Goal: Task Accomplishment & Management: Complete application form

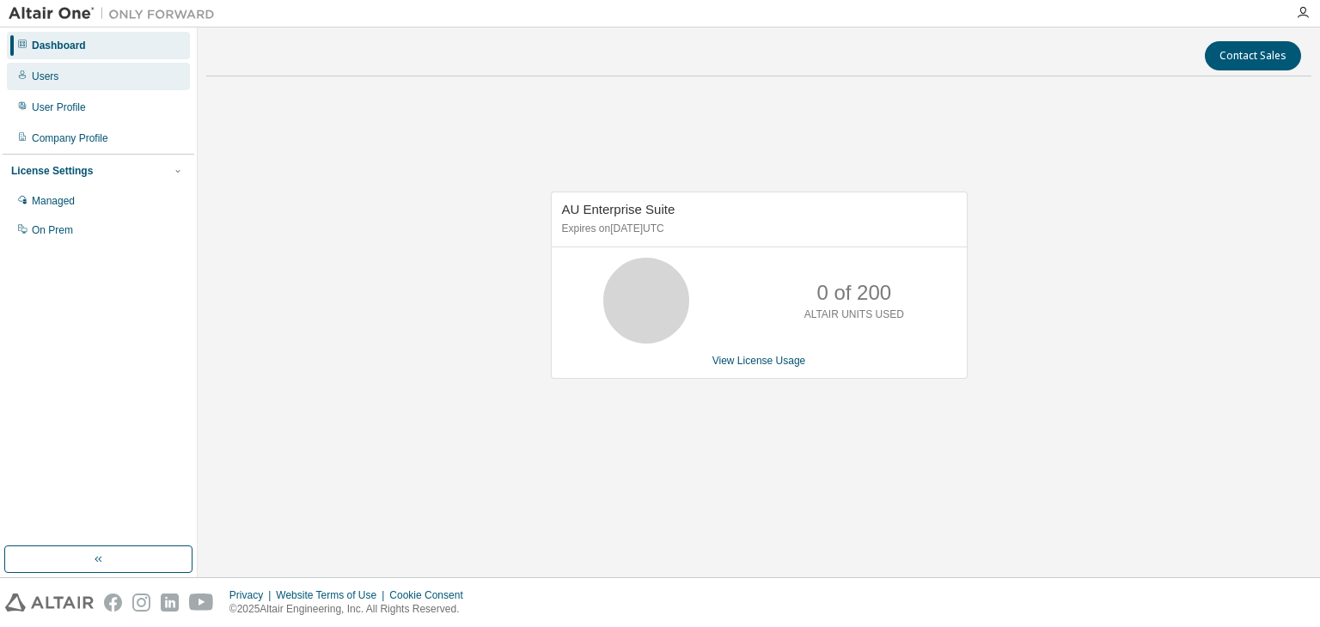
click at [38, 78] on div "Users" at bounding box center [45, 77] width 27 height 14
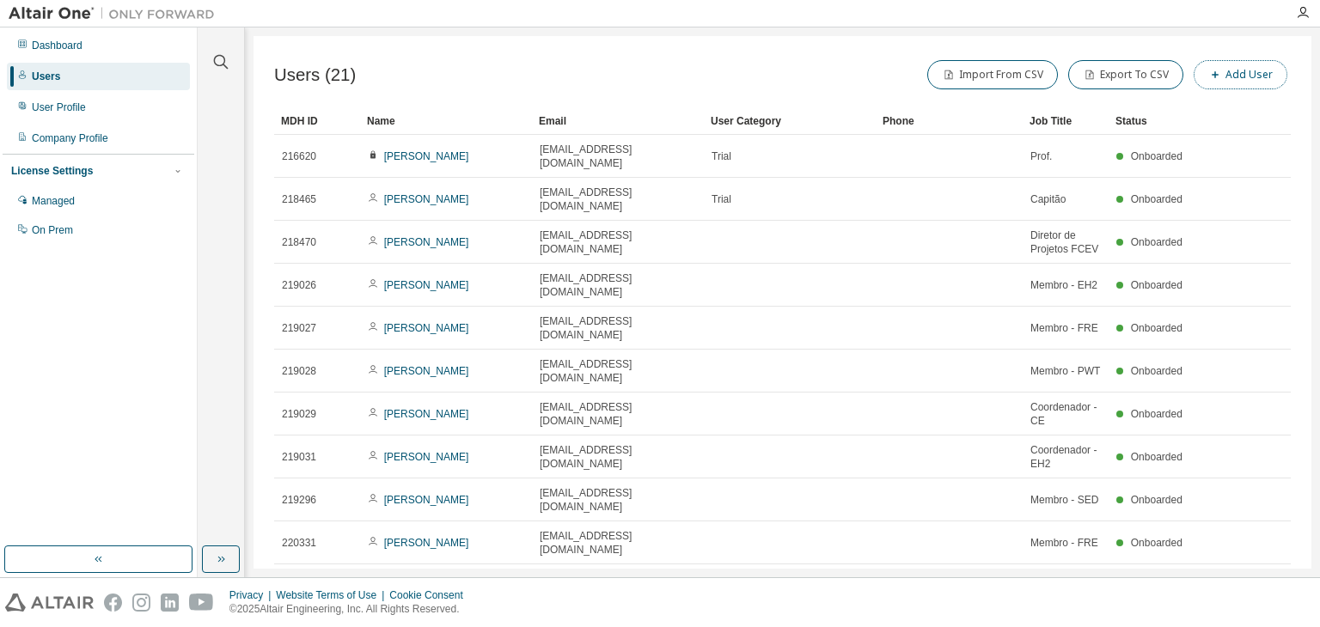
click at [1270, 82] on button "Add User" at bounding box center [1241, 74] width 94 height 29
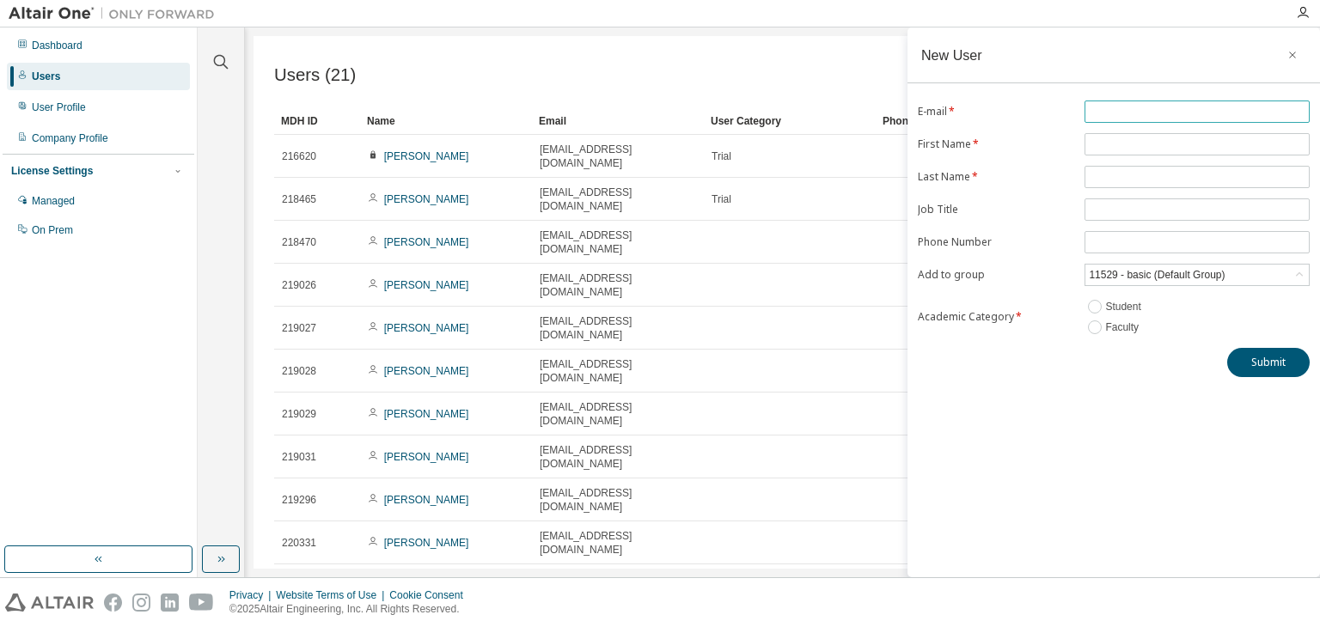
click at [1180, 109] on input "text" at bounding box center [1197, 112] width 217 height 14
type input "**********"
click at [1172, 138] on input "text" at bounding box center [1197, 145] width 217 height 14
type input "*******"
click at [1140, 187] on form "**********" at bounding box center [1114, 219] width 392 height 237
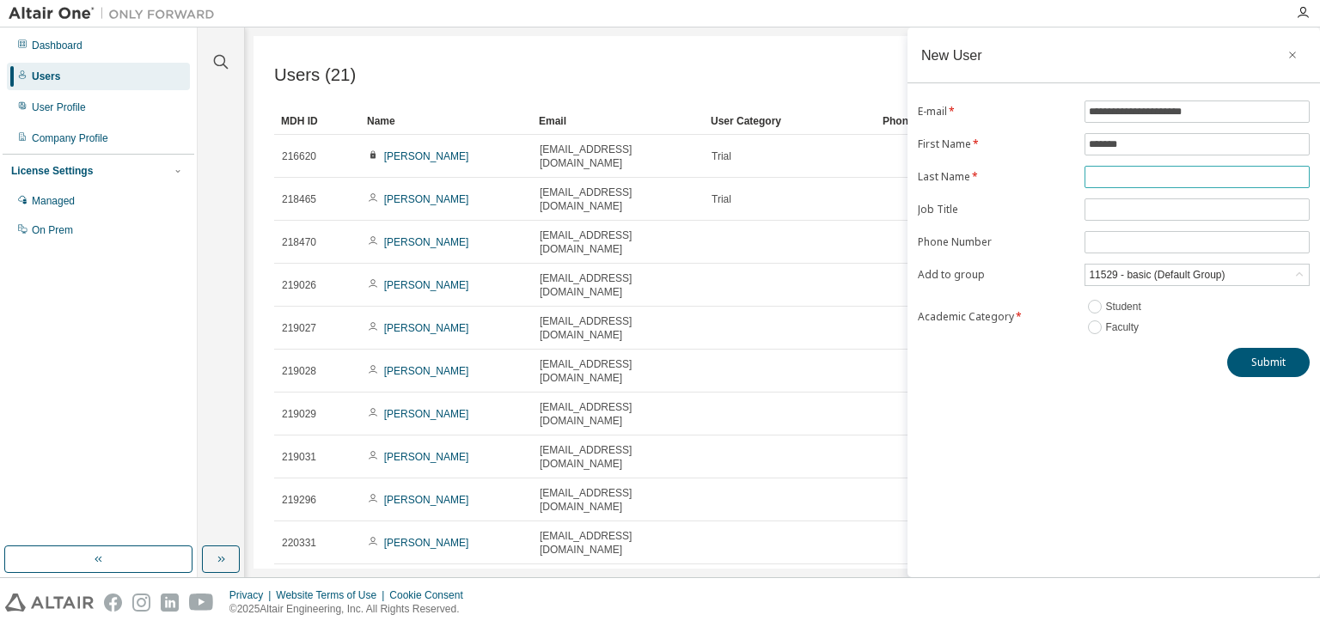
click at [1142, 174] on input "text" at bounding box center [1197, 177] width 217 height 14
type input "******"
click at [1134, 204] on input "text" at bounding box center [1197, 210] width 217 height 14
type input "**********"
click at [1117, 240] on input "tel" at bounding box center [1197, 243] width 217 height 14
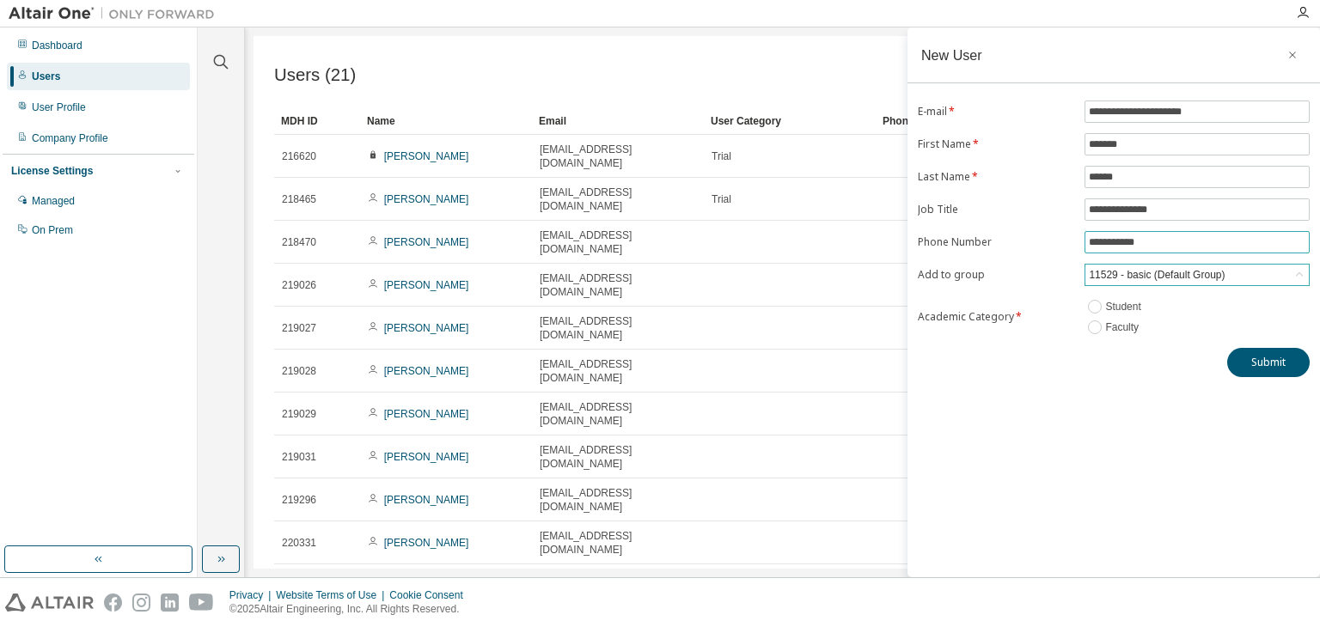
type input "**********"
click at [1133, 279] on div "11529 - basic (Default Group)" at bounding box center [1156, 275] width 141 height 19
click at [1114, 267] on div "11529 - basic (Default Group)" at bounding box center [1156, 275] width 141 height 19
click at [1257, 370] on button "Submit" at bounding box center [1268, 362] width 83 height 29
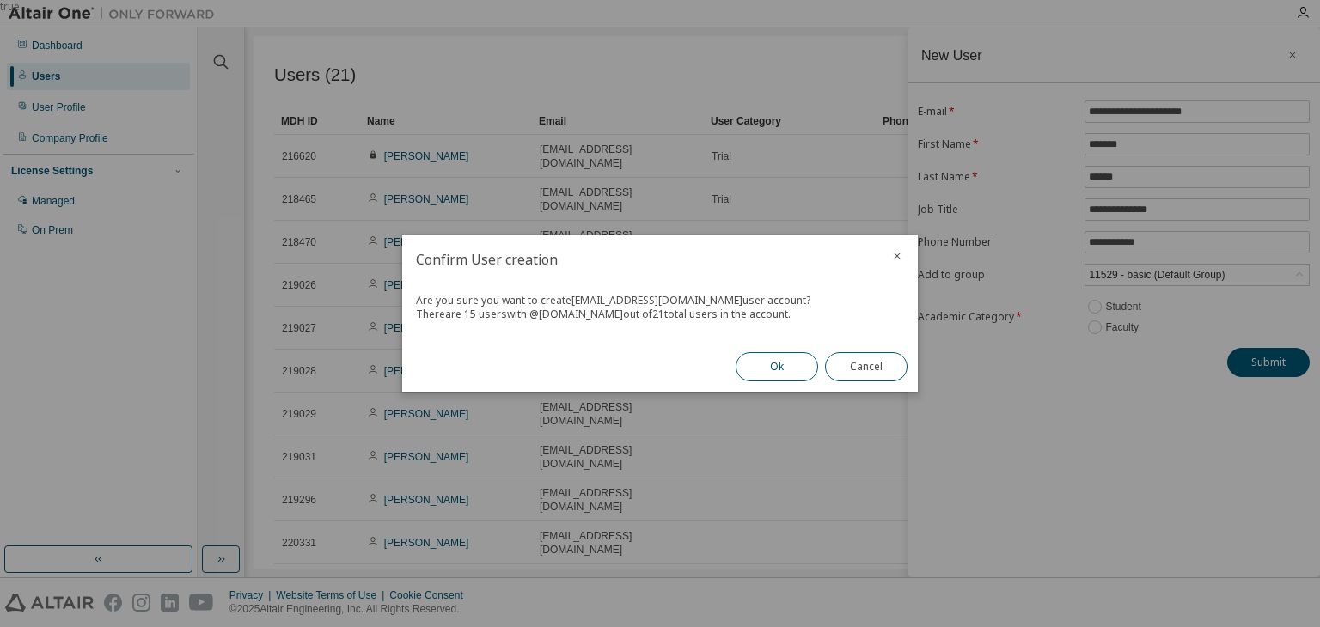
click at [751, 370] on button "Ok" at bounding box center [777, 366] width 83 height 29
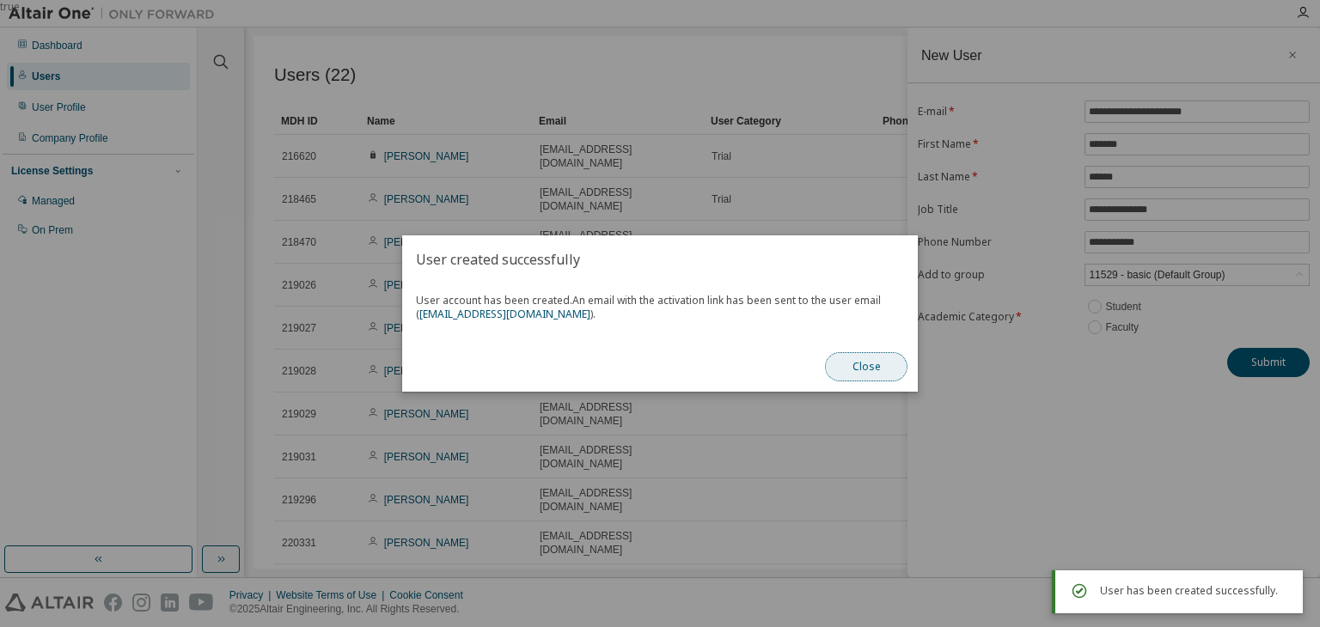
click at [854, 364] on button "Close" at bounding box center [866, 366] width 83 height 29
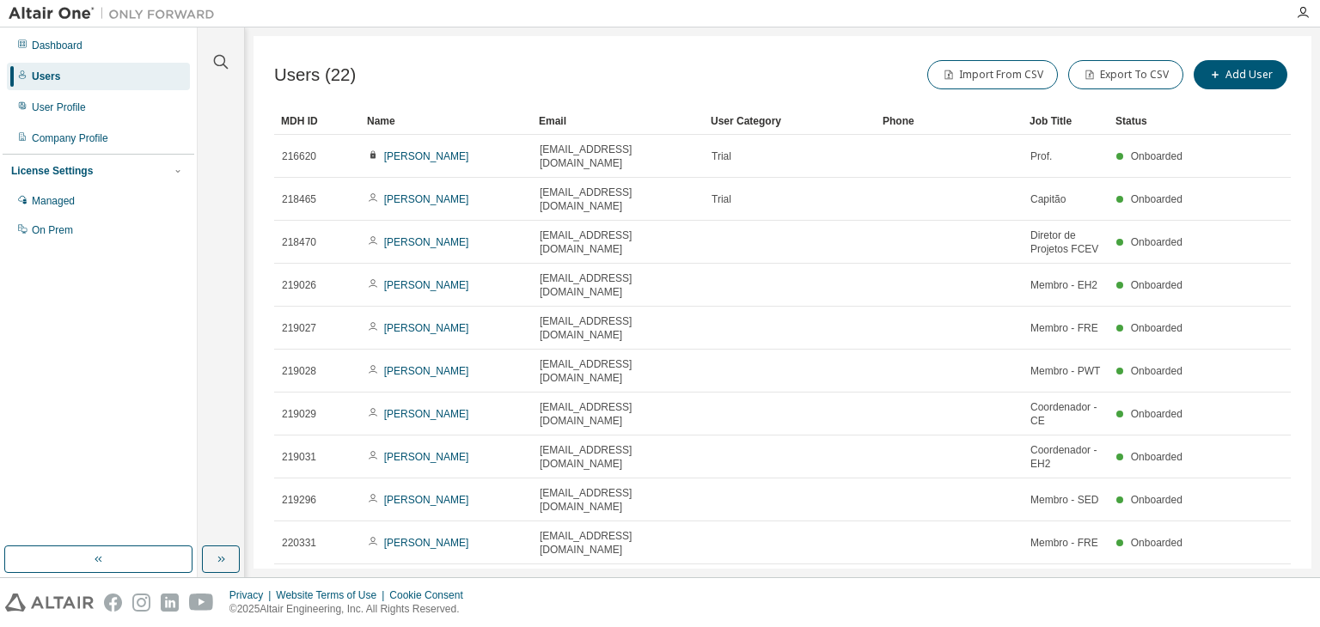
click at [698, 531] on div "Users (22) Import From CSV Export To CSV Add User Clear Load Save Save As Field…" at bounding box center [783, 302] width 1058 height 533
click at [1251, 575] on icon "button" at bounding box center [1247, 585] width 21 height 21
click at [1240, 575] on icon "button" at bounding box center [1247, 585] width 21 height 21
type input "*"
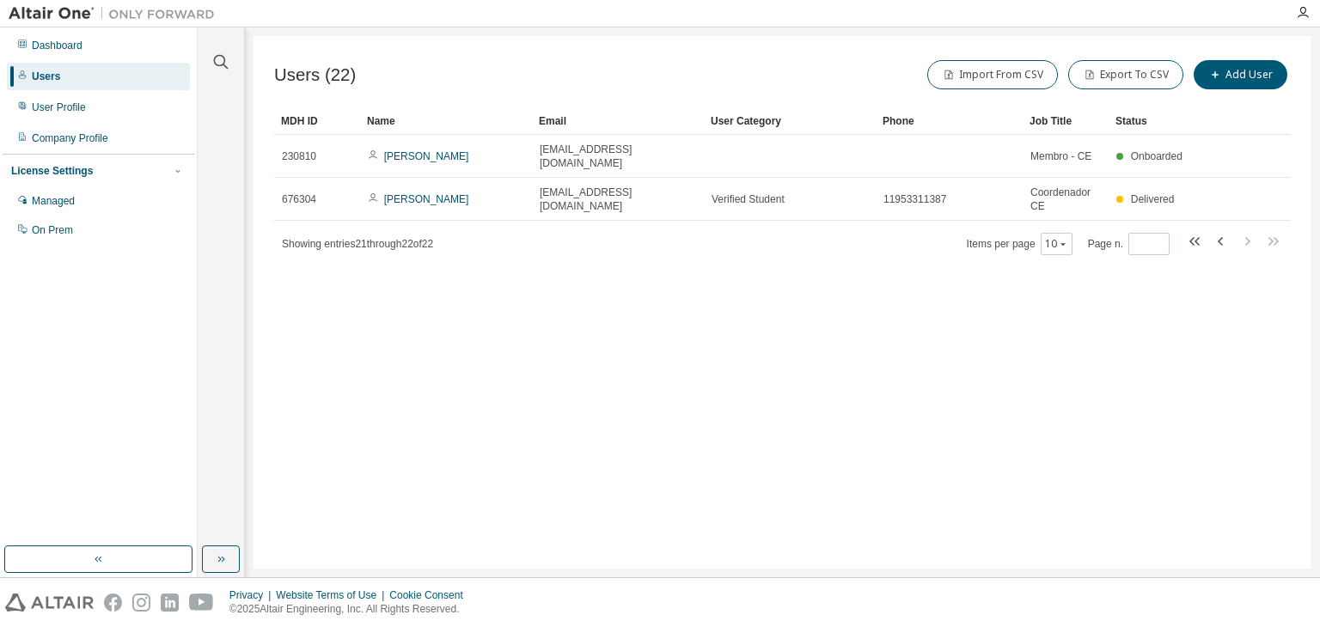
click at [547, 339] on div "Users (22) Import From CSV Export To CSV Add User Clear Load Save Save As Field…" at bounding box center [783, 302] width 1058 height 533
click at [99, 101] on div "User Profile" at bounding box center [98, 108] width 183 height 28
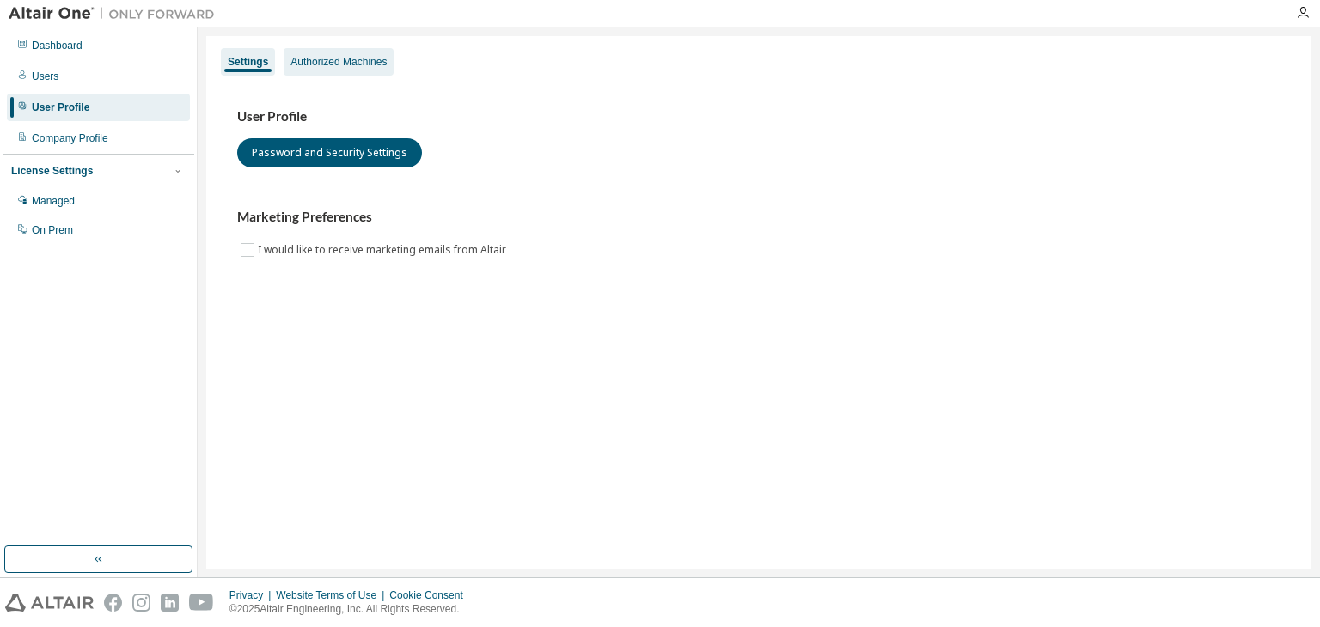
click at [337, 68] on div "Authorized Machines" at bounding box center [339, 62] width 96 height 14
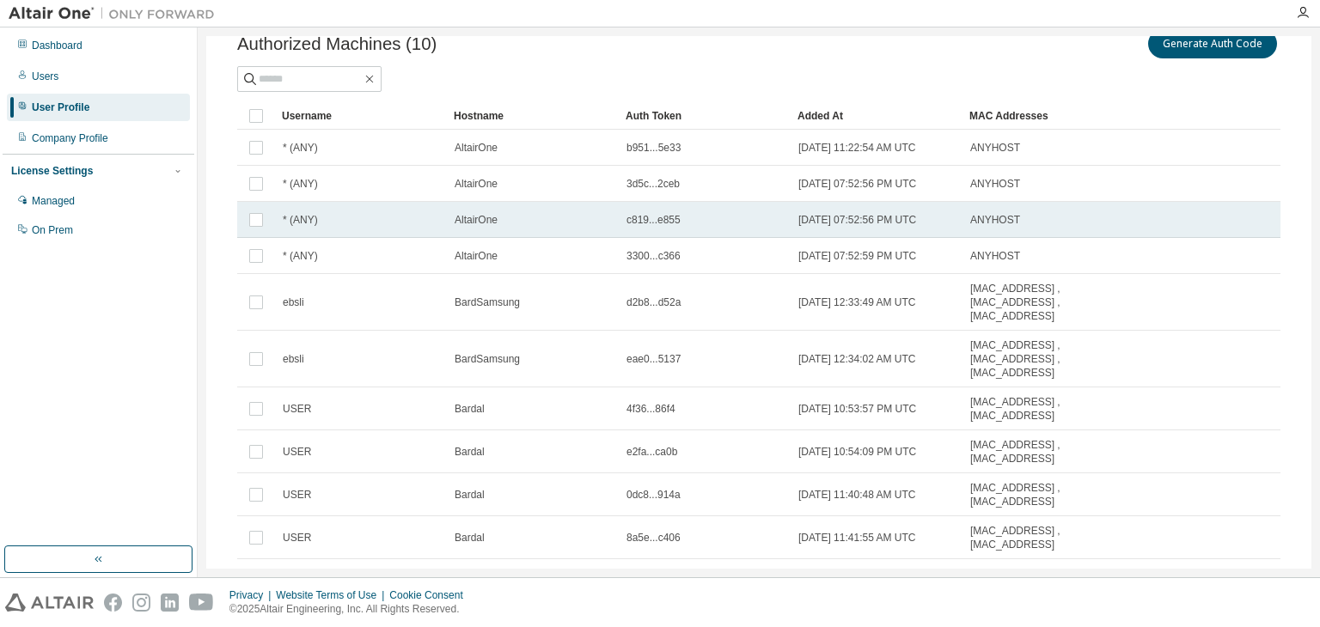
scroll to position [151, 0]
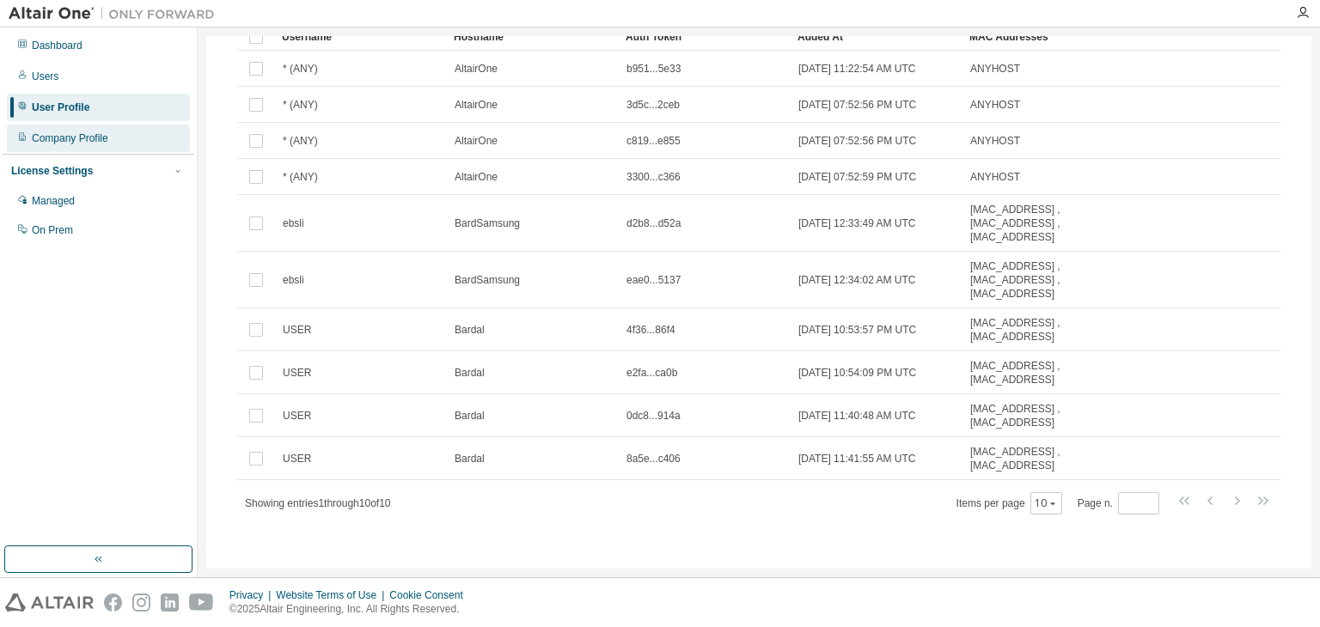
click at [90, 142] on div "Company Profile" at bounding box center [70, 139] width 76 height 14
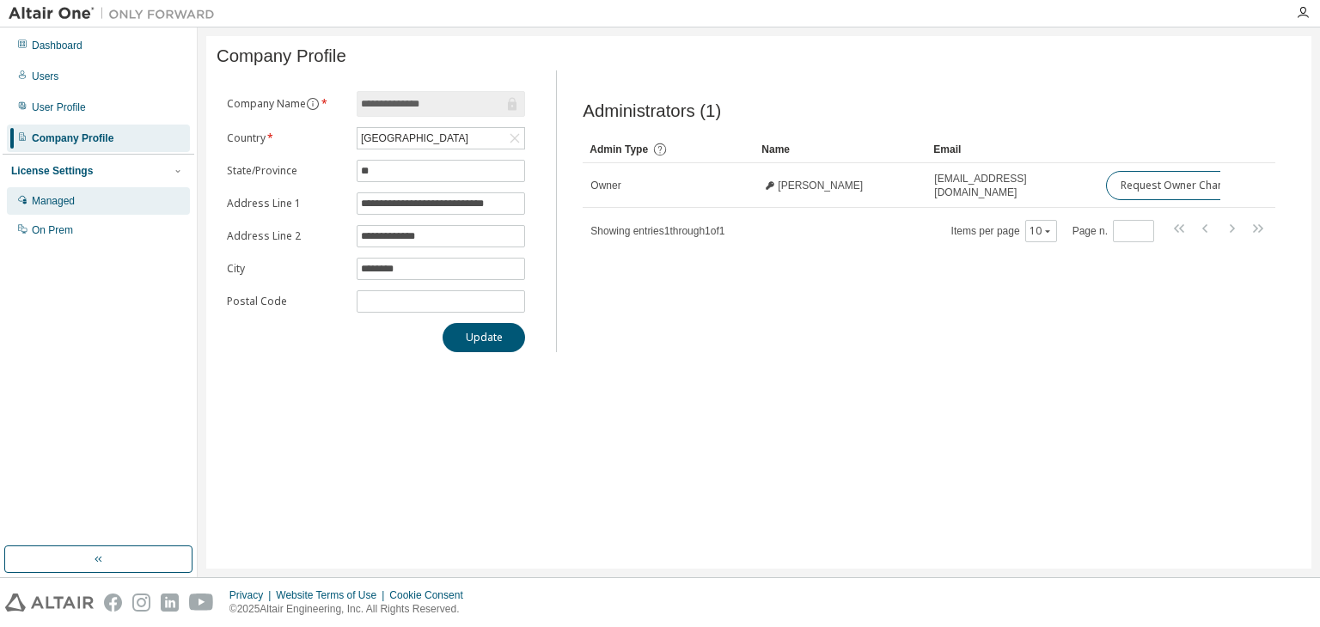
click at [76, 211] on div "Managed" at bounding box center [98, 201] width 183 height 28
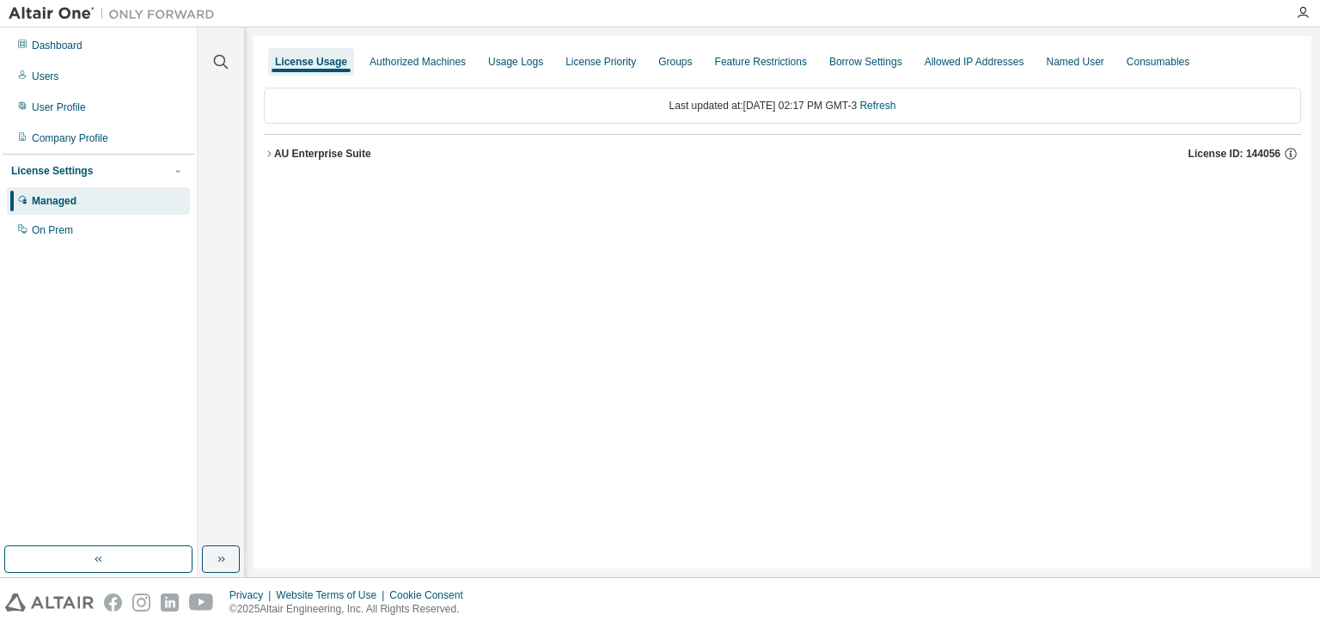
click at [370, 160] on div "AU Enterprise Suite License ID: 144056" at bounding box center [787, 153] width 1027 height 15
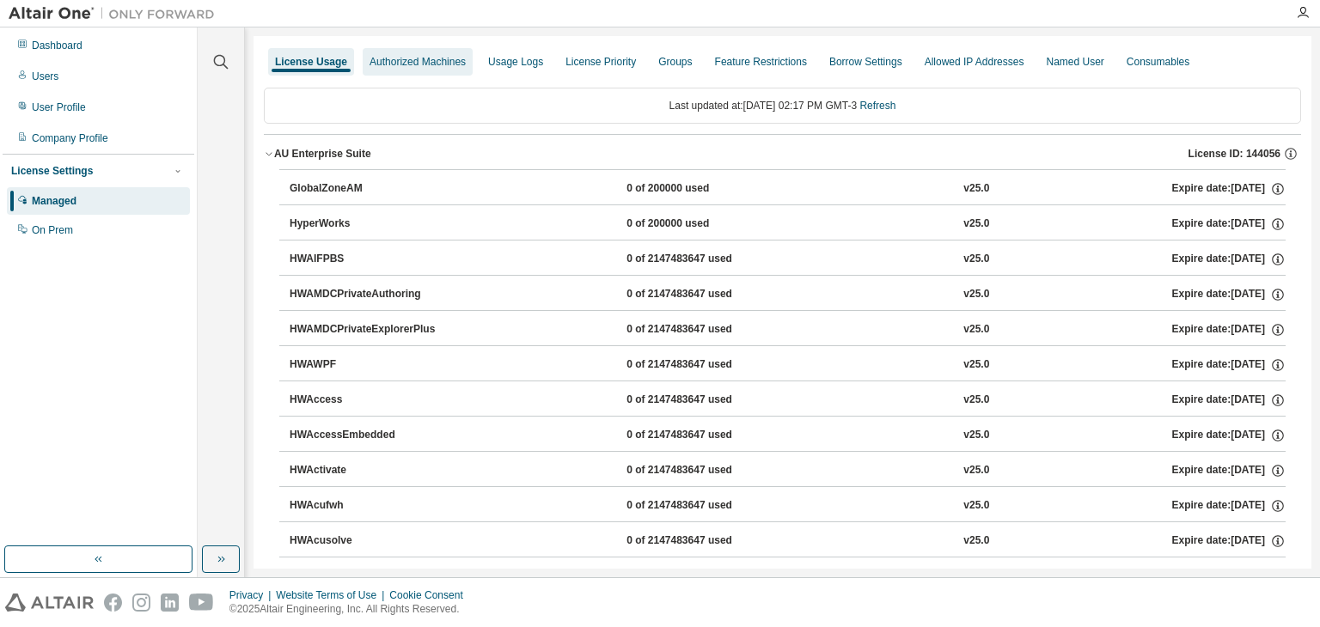
click at [439, 64] on div "Authorized Machines" at bounding box center [418, 62] width 96 height 14
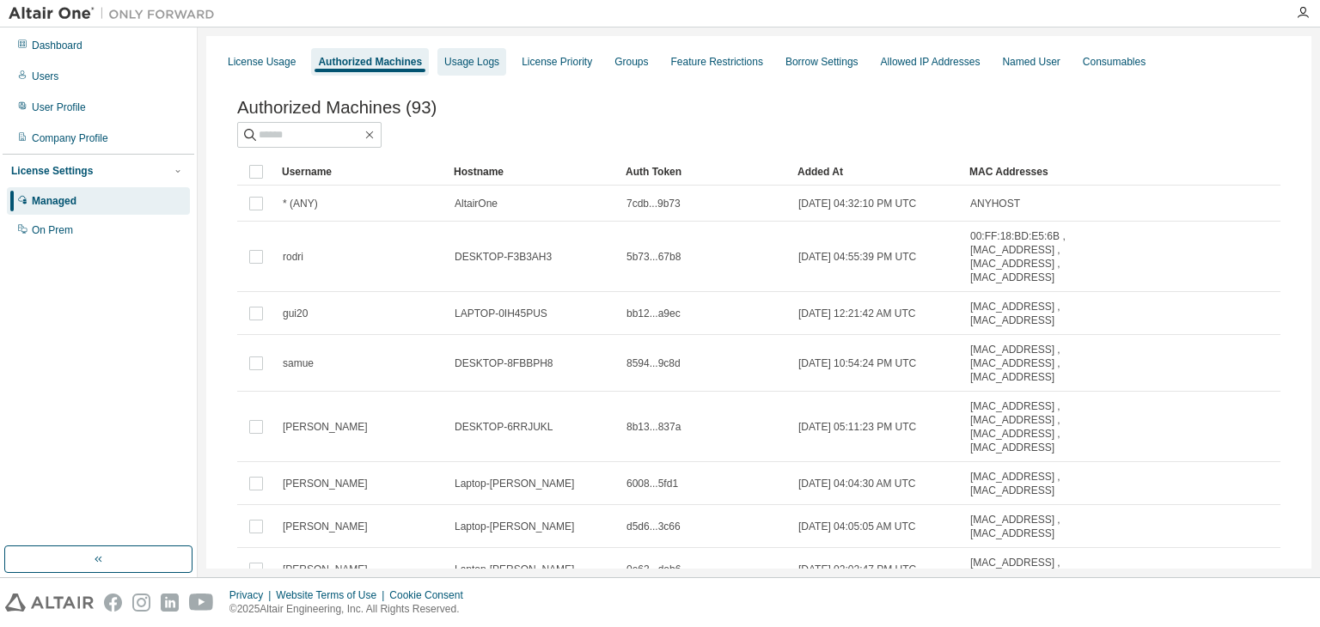
click at [437, 63] on div "Usage Logs" at bounding box center [471, 62] width 69 height 28
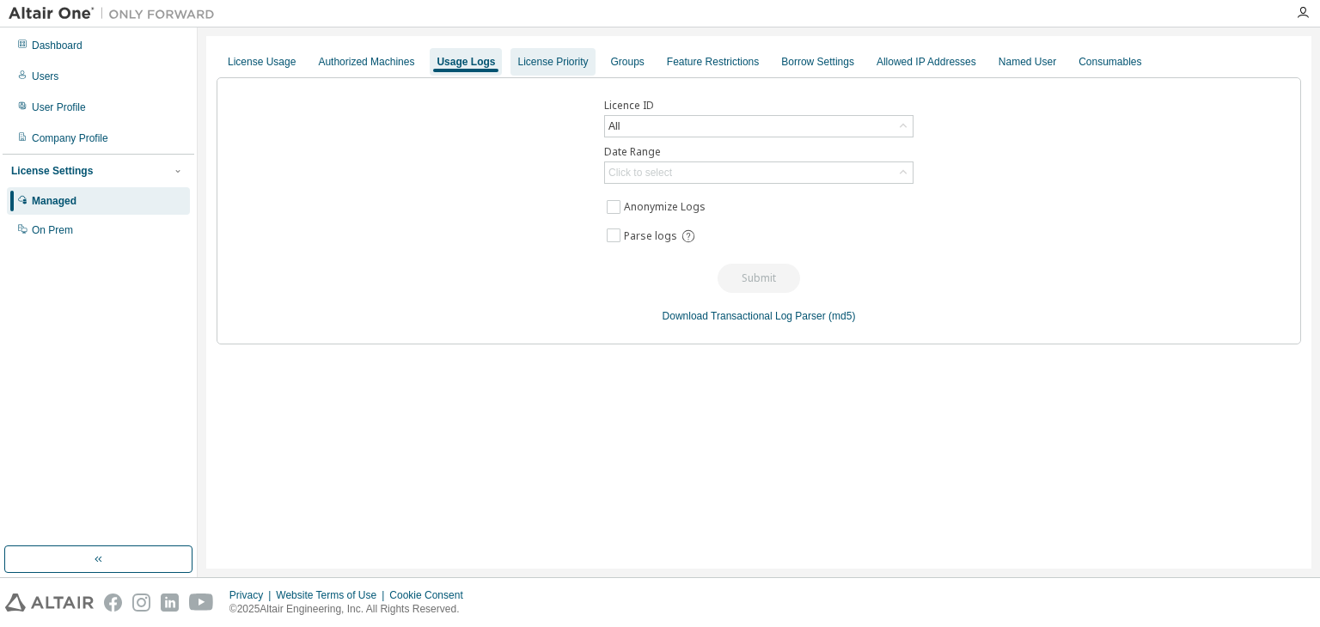
click at [517, 60] on div "License Priority" at bounding box center [552, 62] width 70 height 14
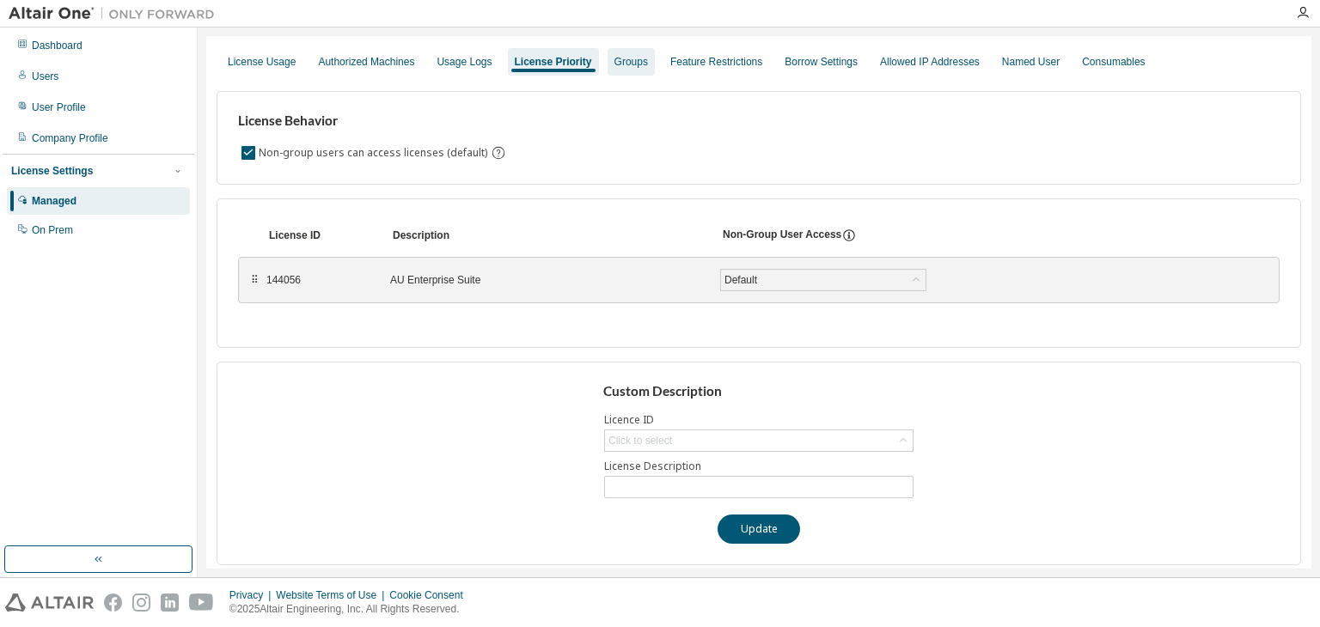
click at [621, 66] on div "Groups" at bounding box center [632, 62] width 34 height 14
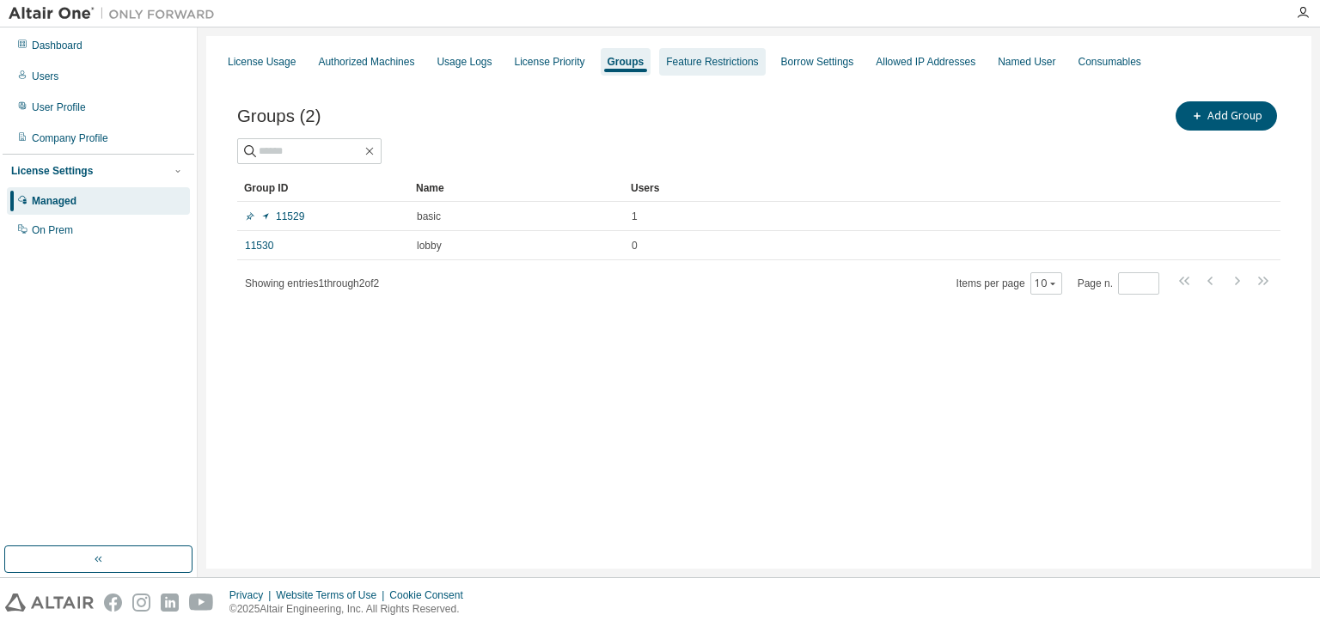
click at [701, 66] on div "Feature Restrictions" at bounding box center [712, 62] width 92 height 14
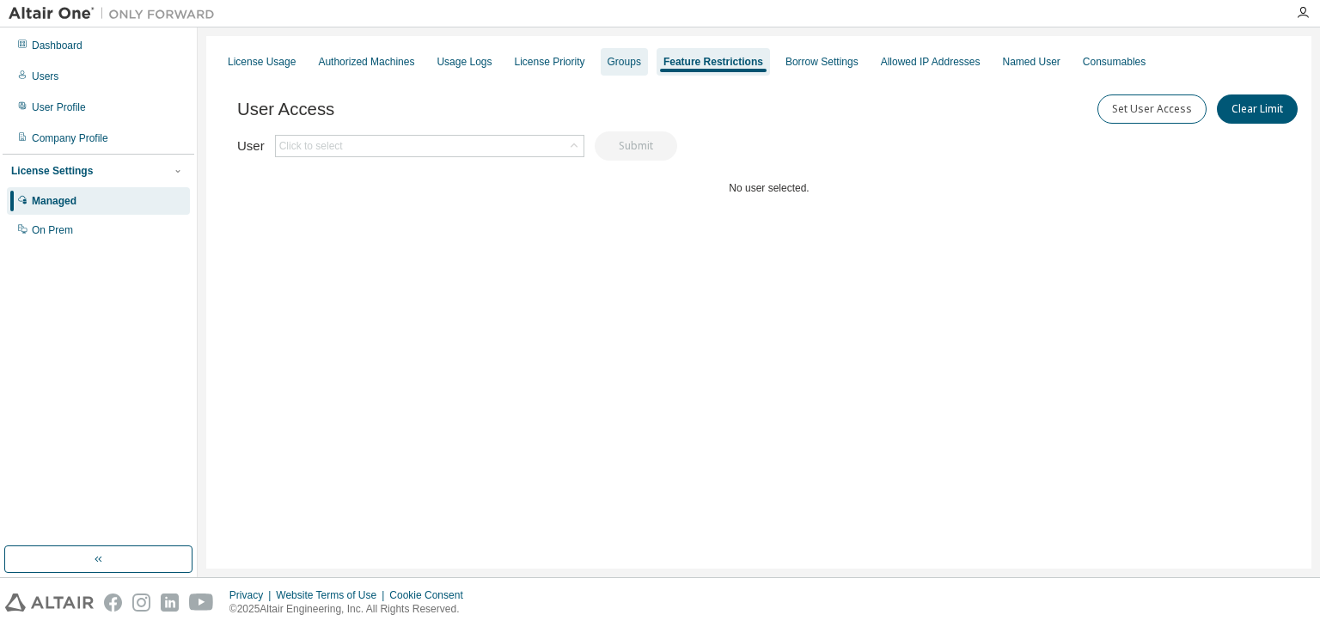
click at [622, 63] on div "Groups" at bounding box center [625, 62] width 34 height 14
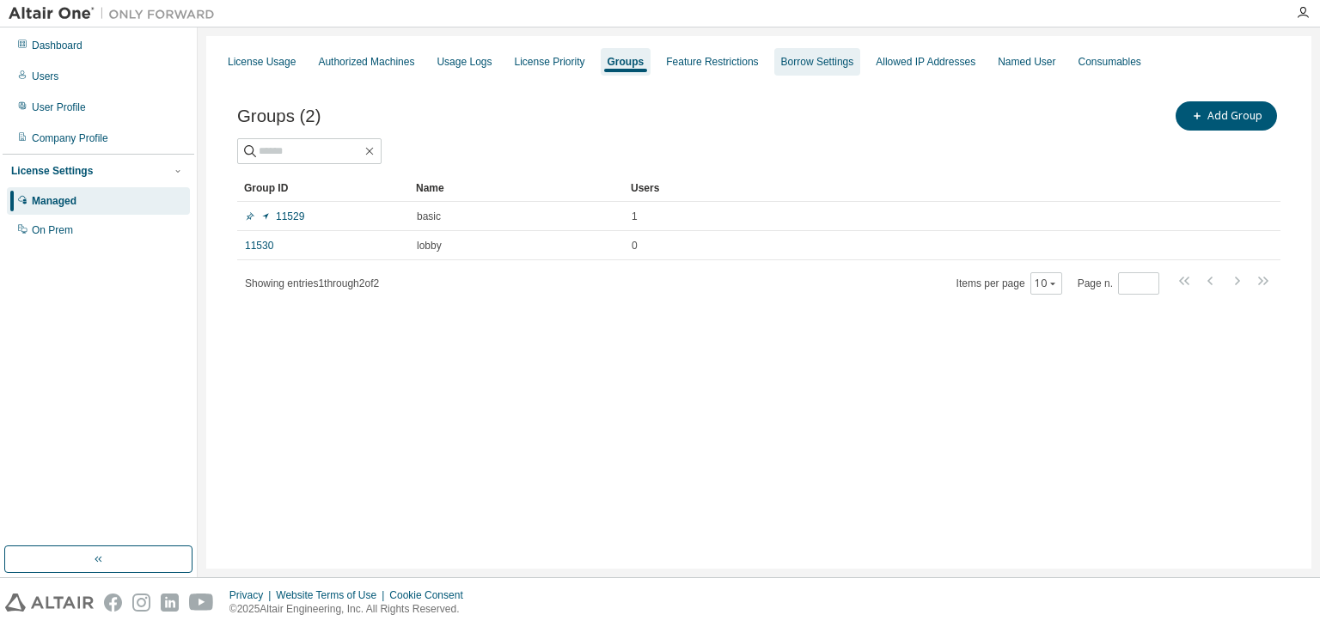
click at [798, 51] on div "Borrow Settings" at bounding box center [817, 62] width 87 height 28
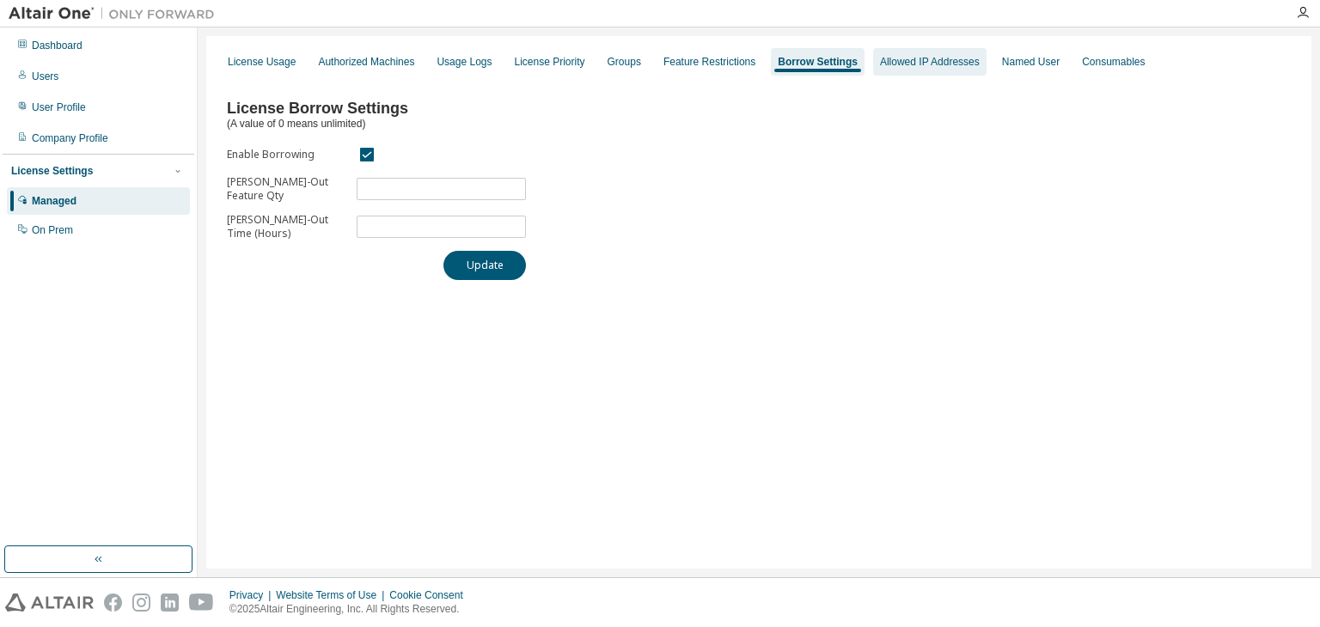
click at [908, 59] on div "Allowed IP Addresses" at bounding box center [930, 62] width 100 height 14
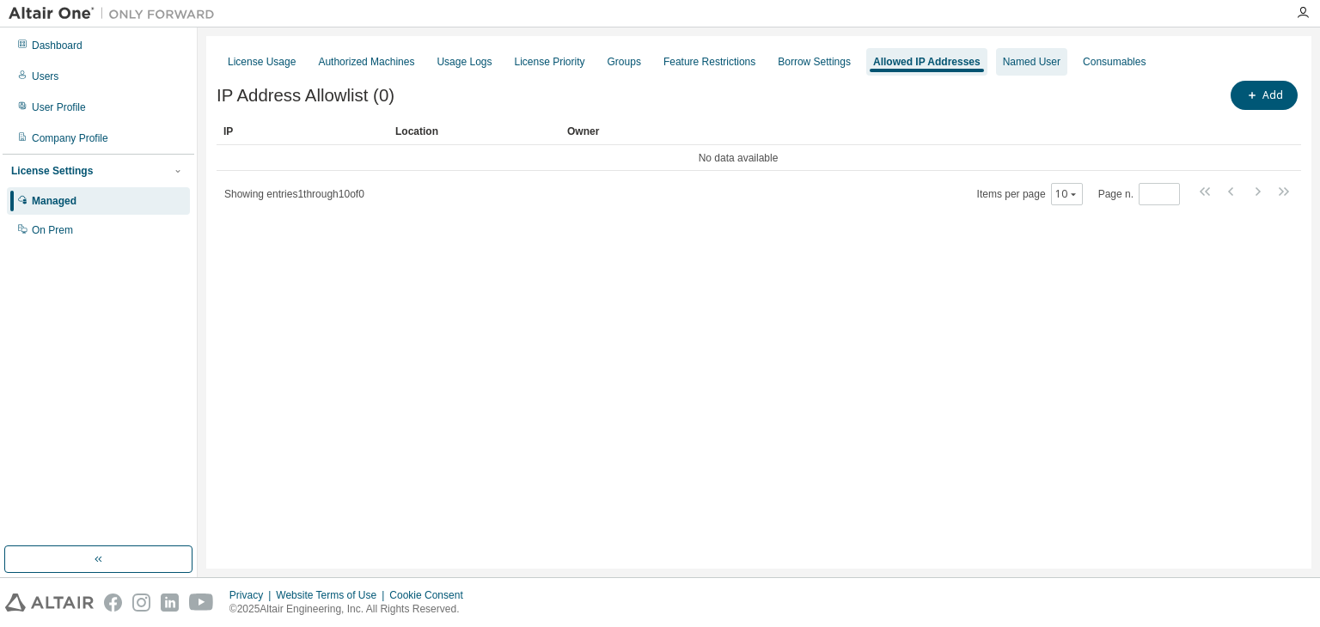
click at [1003, 66] on div "Named User" at bounding box center [1032, 62] width 58 height 14
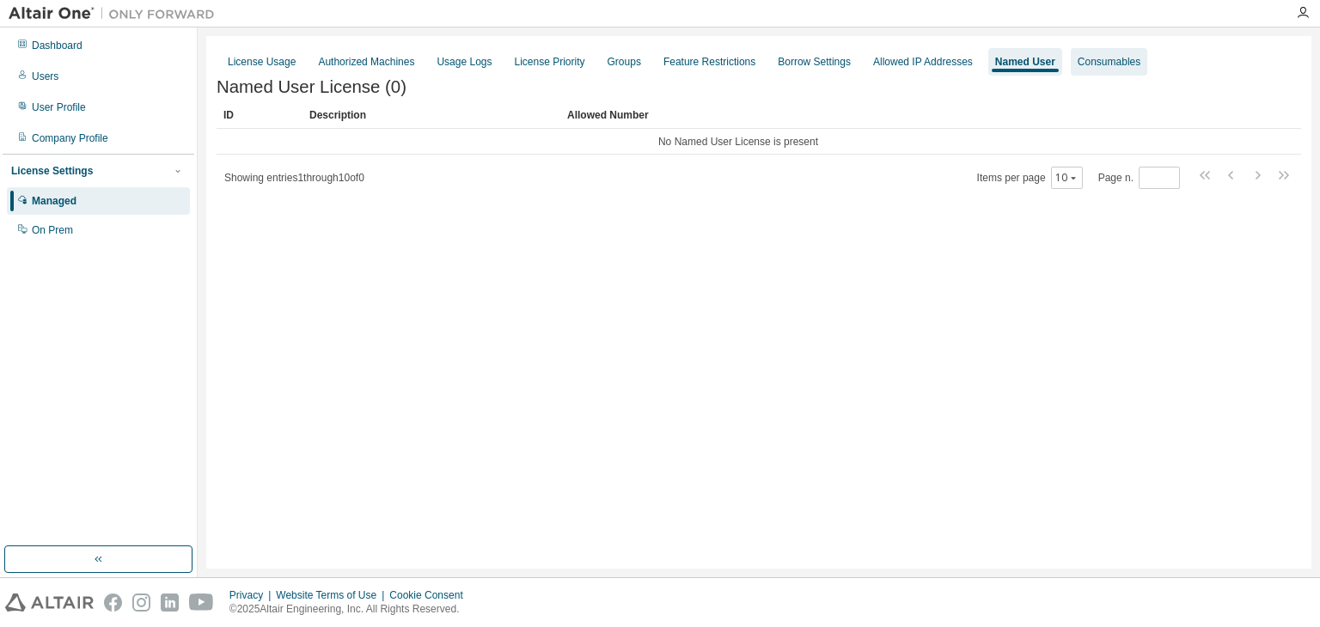
click at [1078, 61] on div "Consumables" at bounding box center [1109, 62] width 63 height 14
